Goal: Ask a question: Seek information or help from site administrators or community

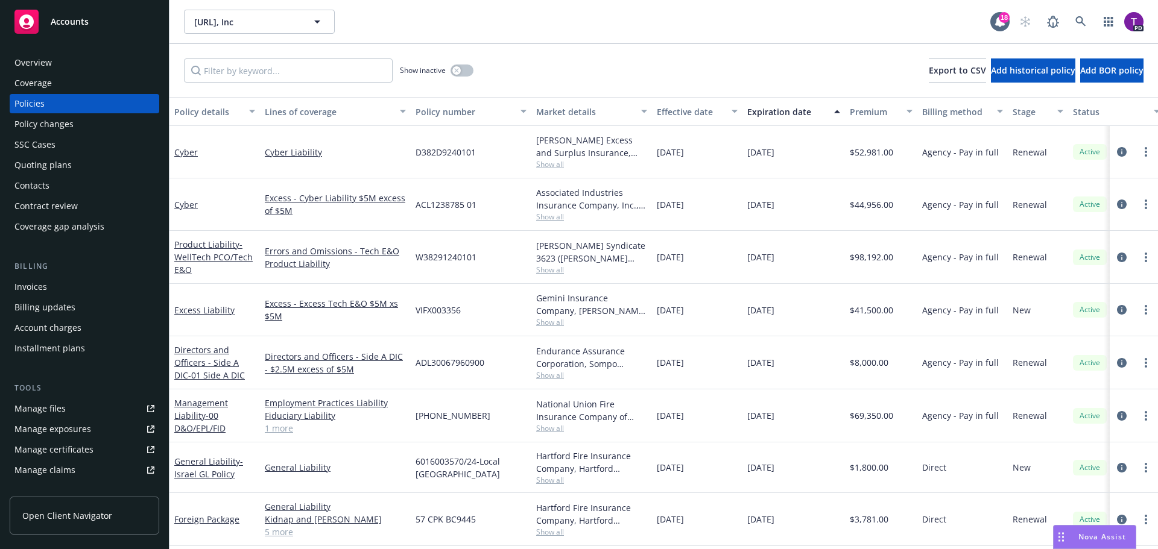
click at [1096, 538] on span "Nova Assist" at bounding box center [1102, 537] width 48 height 10
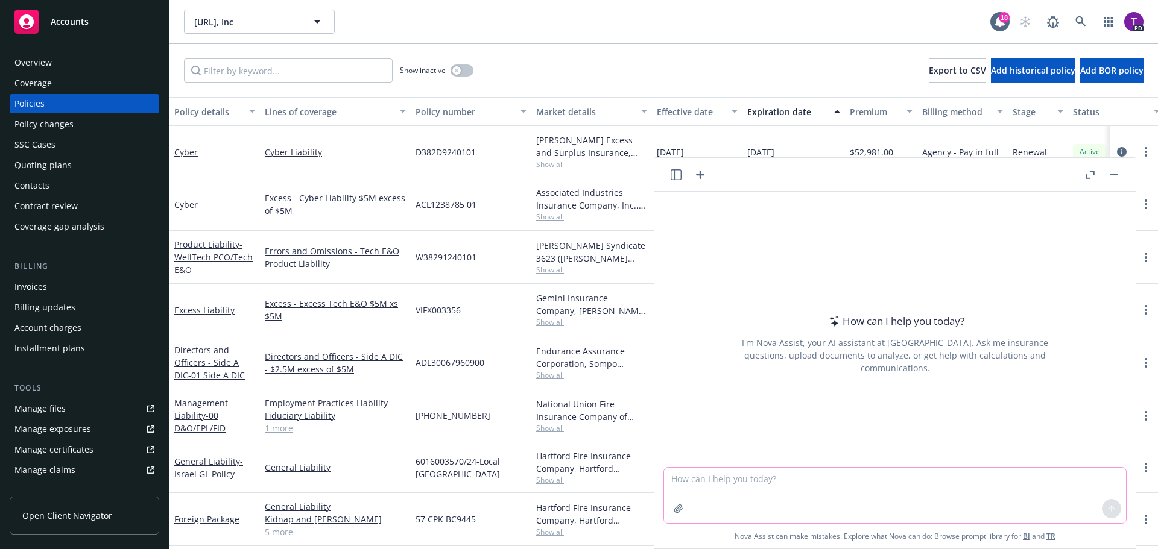
click at [883, 475] on textarea at bounding box center [895, 495] width 462 height 55
type textarea "what is the percentage increase from 47 million to 53 million?"
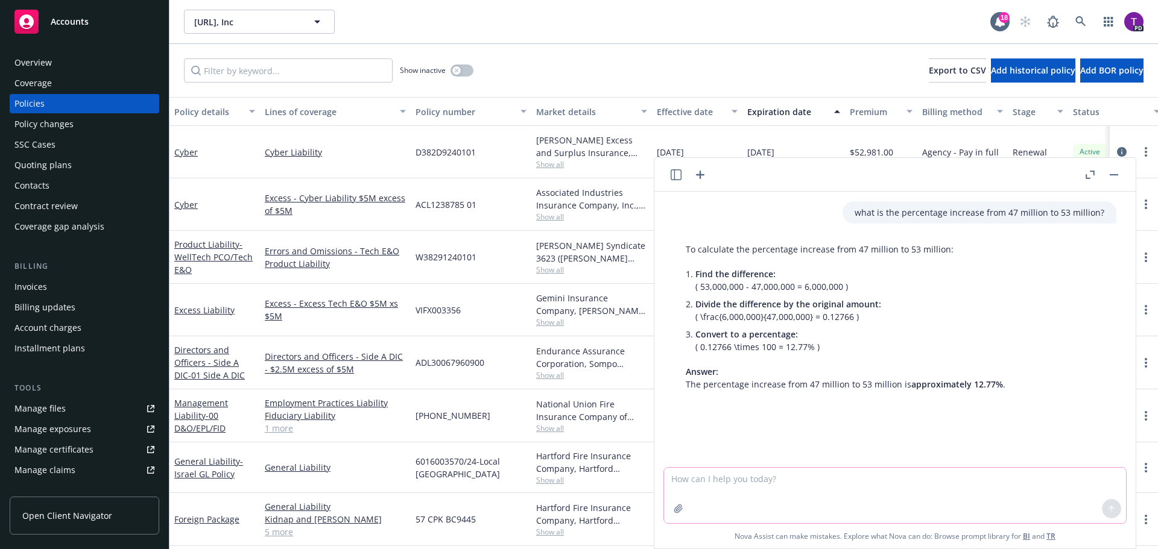
click at [698, 482] on textarea at bounding box center [895, 495] width 462 height 55
type textarea "what is the percentage increase from $260,854 to $272,409?"
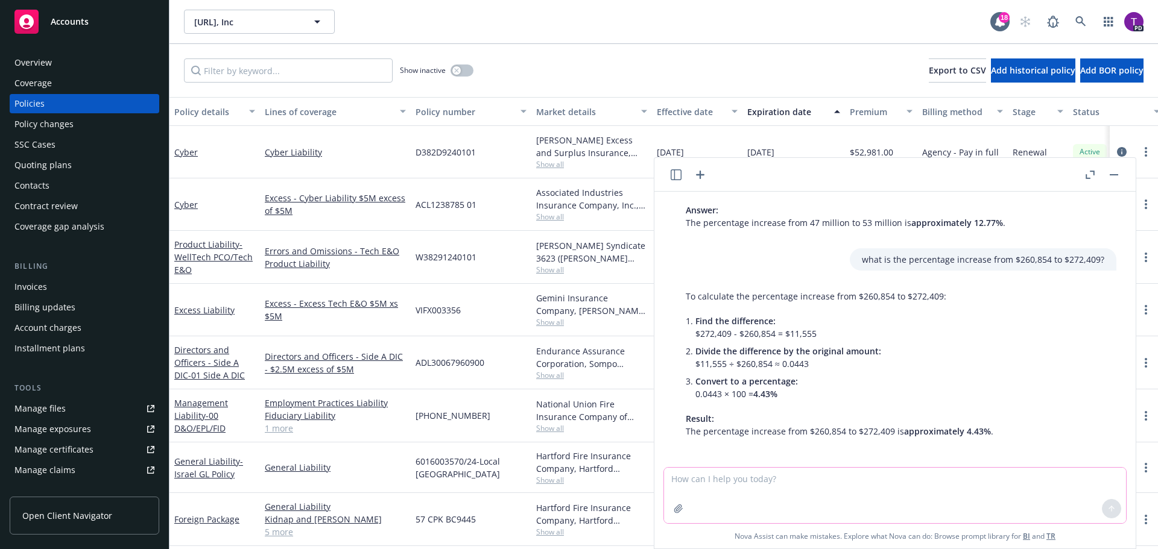
scroll to position [166, 0]
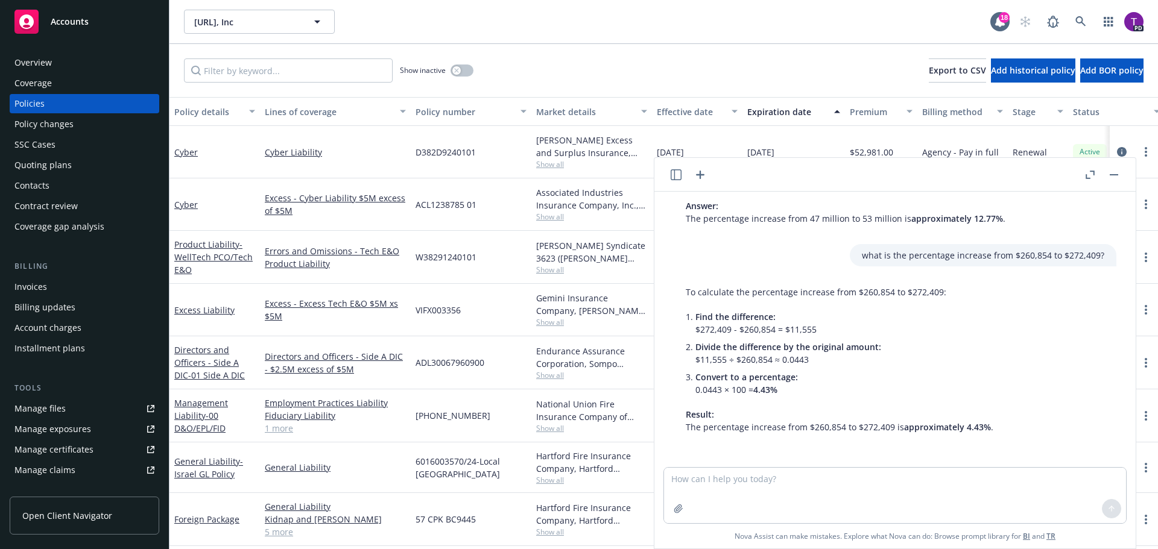
click at [1118, 177] on button "button" at bounding box center [1113, 175] width 14 height 14
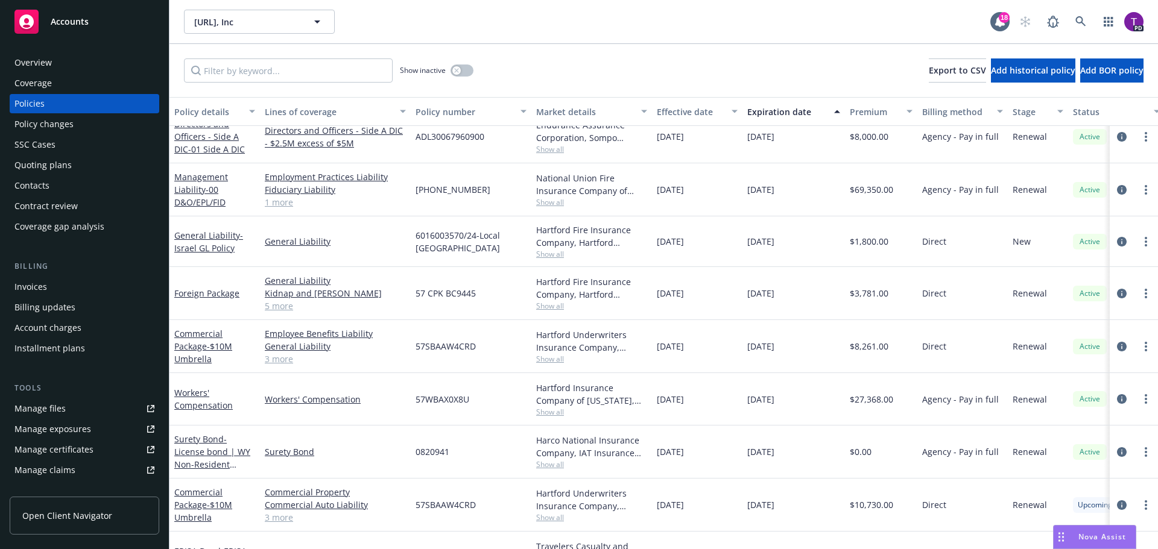
scroll to position [253, 0]
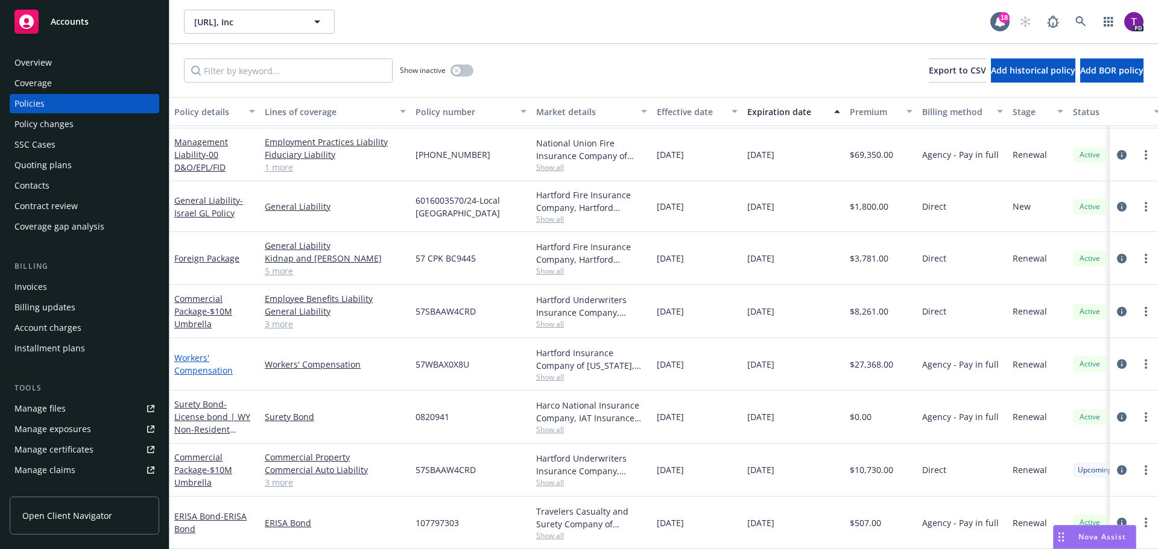
click at [191, 352] on link "Workers' Compensation" at bounding box center [203, 364] width 58 height 24
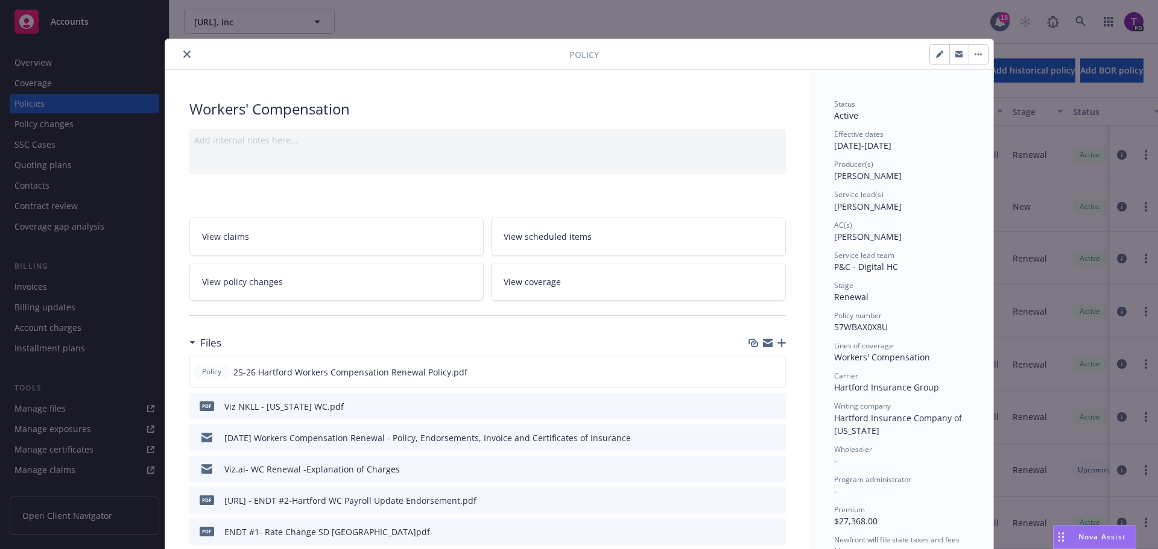
click at [183, 52] on icon "close" at bounding box center [186, 54] width 7 height 7
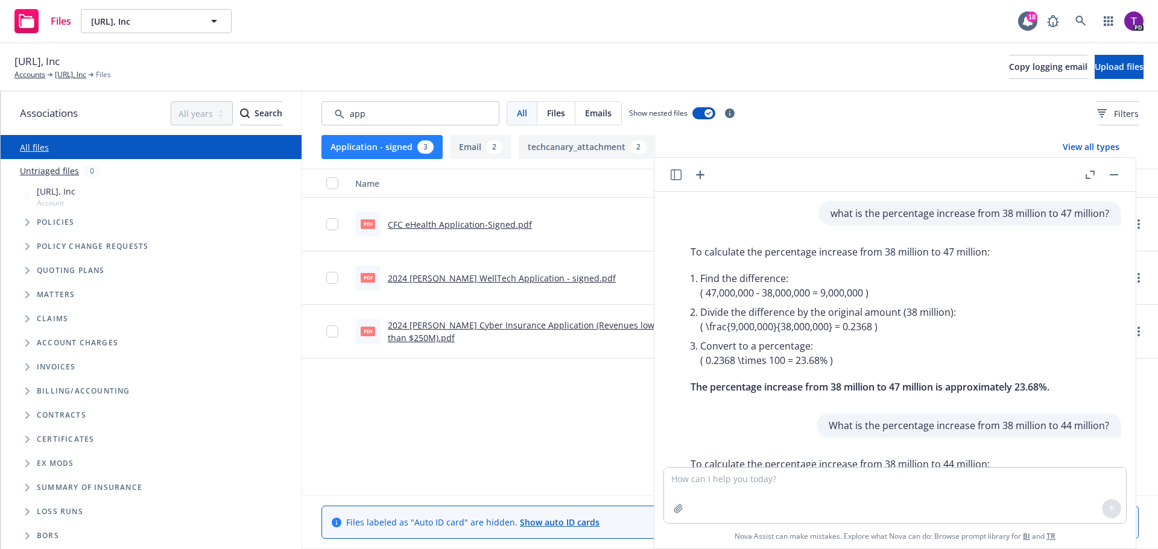
scroll to position [173, 0]
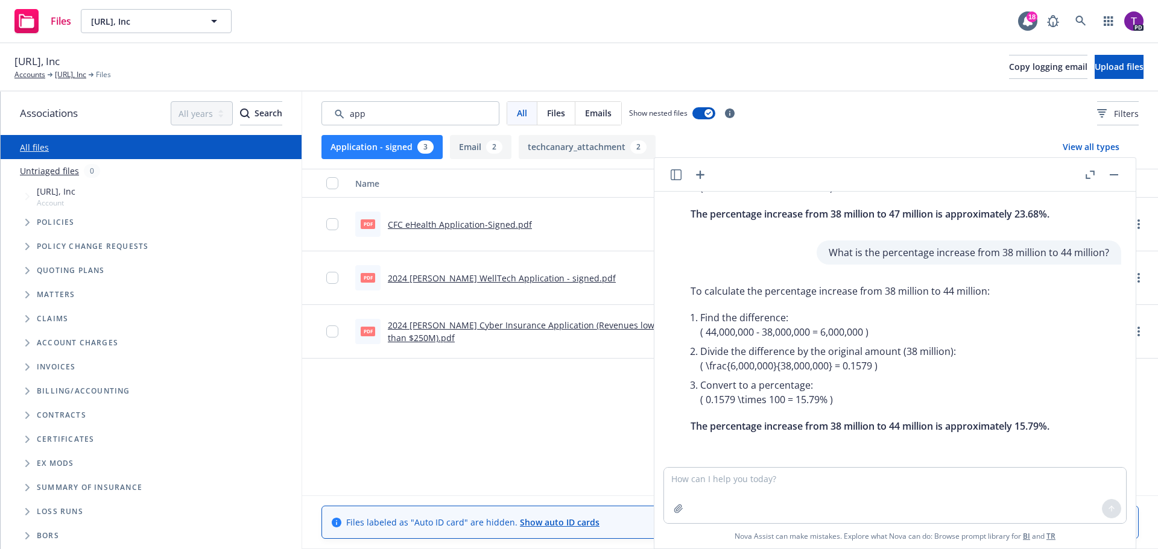
click at [1114, 169] on button "button" at bounding box center [1113, 175] width 14 height 14
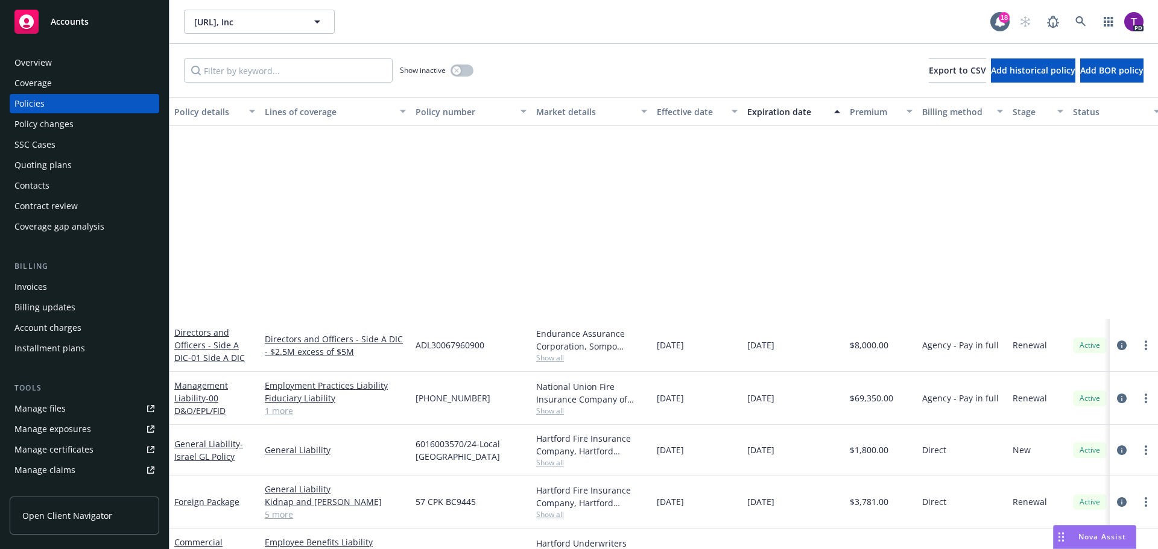
scroll to position [253, 0]
